Goal: Task Accomplishment & Management: Use online tool/utility

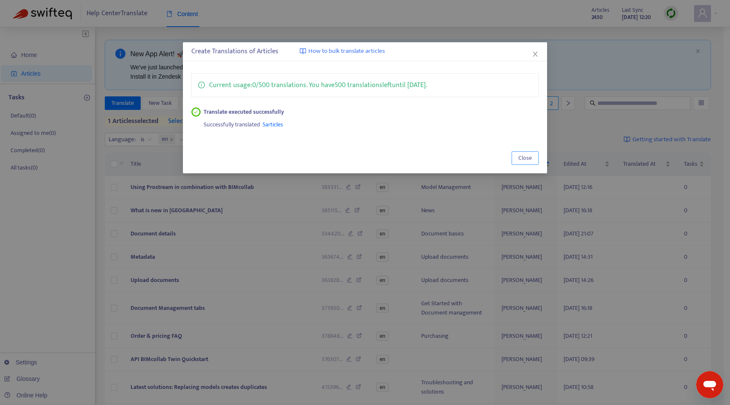
click at [517, 158] on button "Close" at bounding box center [525, 158] width 27 height 14
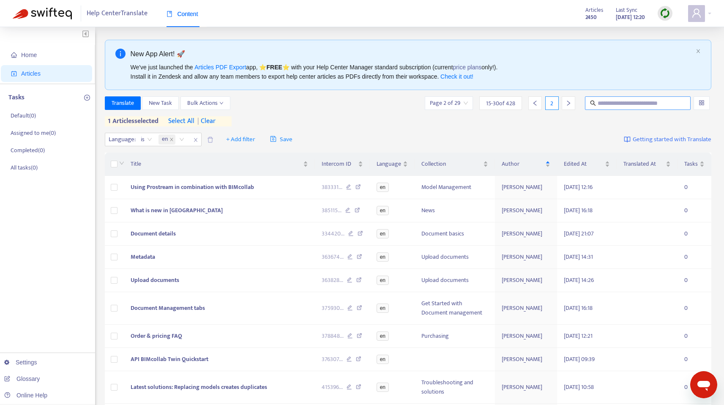
click at [635, 102] on input "text" at bounding box center [638, 102] width 81 height 9
type input "**********"
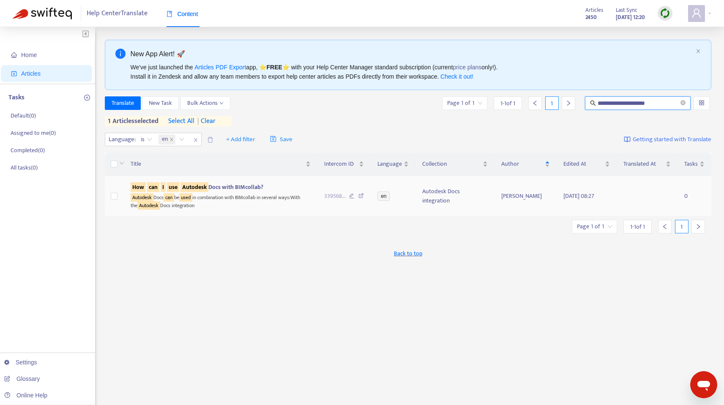
click at [246, 185] on span "How can I use Autodesk Docs with BIMcollab?" at bounding box center [197, 187] width 133 height 10
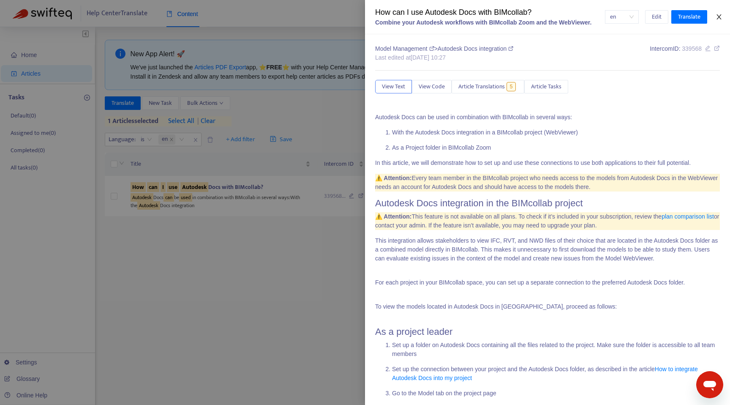
click at [719, 16] on icon "close" at bounding box center [719, 16] width 5 height 5
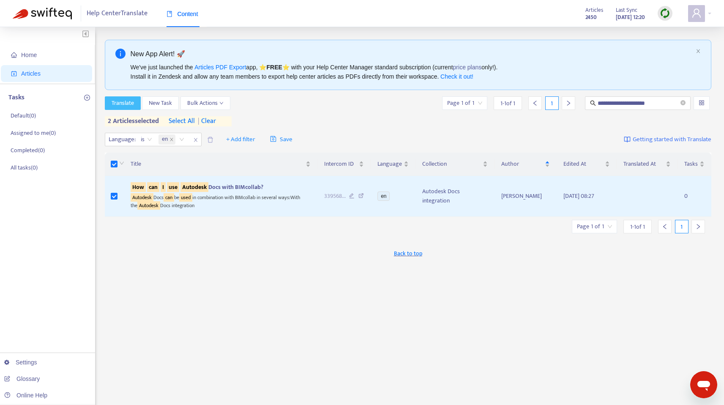
click at [118, 101] on span "Translate" at bounding box center [123, 102] width 22 height 9
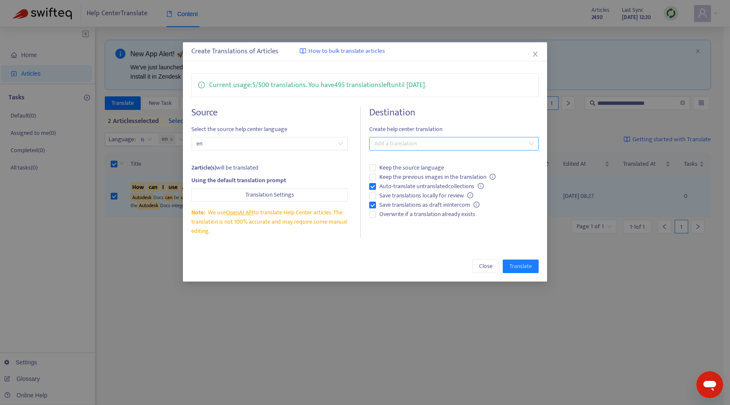
click at [387, 147] on div at bounding box center [450, 144] width 157 height 10
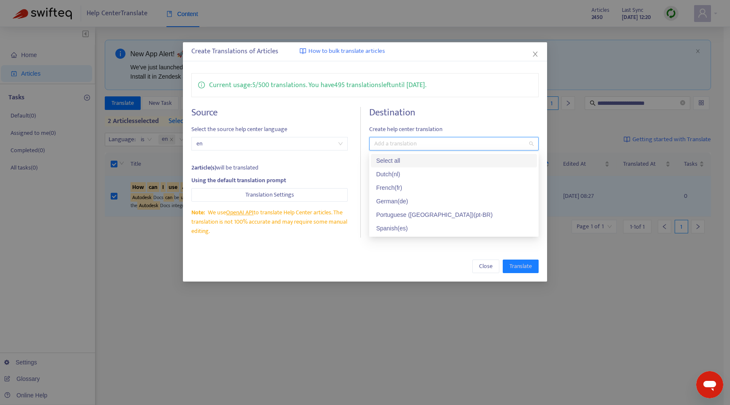
click at [385, 161] on div "Select all" at bounding box center [454, 160] width 156 height 9
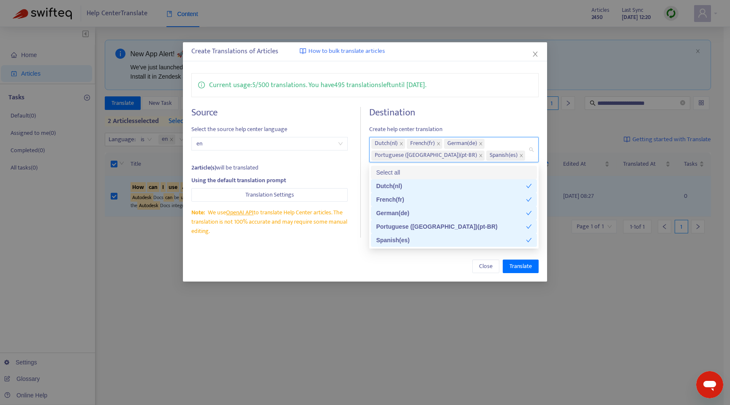
click at [406, 173] on div "Select all" at bounding box center [454, 172] width 156 height 9
click at [354, 253] on div "Close Translate" at bounding box center [365, 266] width 364 height 30
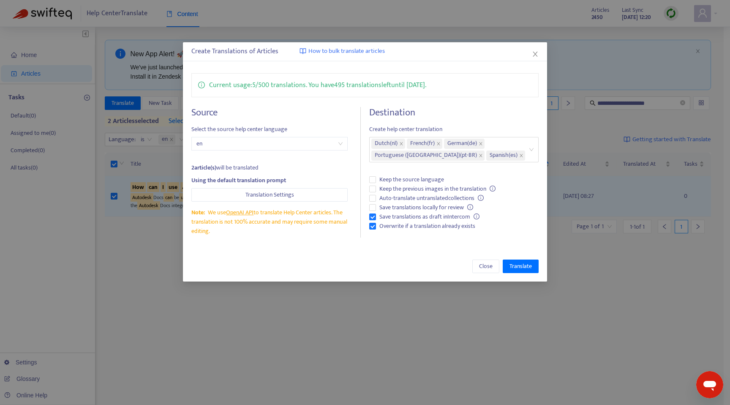
click at [416, 257] on div "Close Translate" at bounding box center [365, 266] width 364 height 30
click at [521, 267] on span "Translate" at bounding box center [521, 266] width 22 height 9
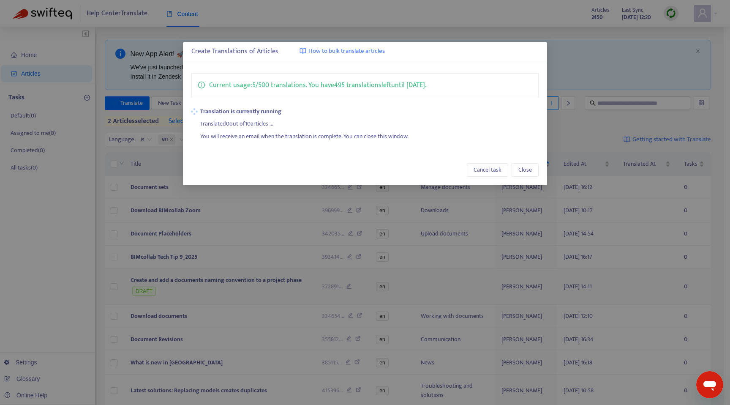
drag, startPoint x: 241, startPoint y: 312, endPoint x: 243, endPoint y: 317, distance: 5.2
click at [241, 313] on div "Create Translations of Articles How to bulk translate articles Current usage: 5…" at bounding box center [365, 202] width 730 height 405
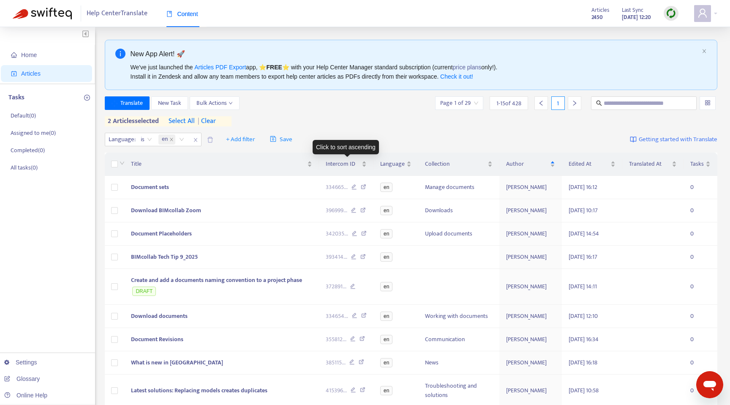
click at [348, 150] on body "Help Center Translate Content Articles 2450 Last Sync [DATE] 12:20 Home Article…" at bounding box center [365, 309] width 730 height 619
click at [352, 114] on div "Translate New Task Bulk Actions Page 1 of 29 1 - 15 of 428 1 2 articles selecte…" at bounding box center [411, 111] width 613 height 30
click at [401, 14] on div "Help Center Translate Content Articles 2450 Last Sync [DATE] 12:20" at bounding box center [365, 13] width 730 height 27
